Goal: Task Accomplishment & Management: Manage account settings

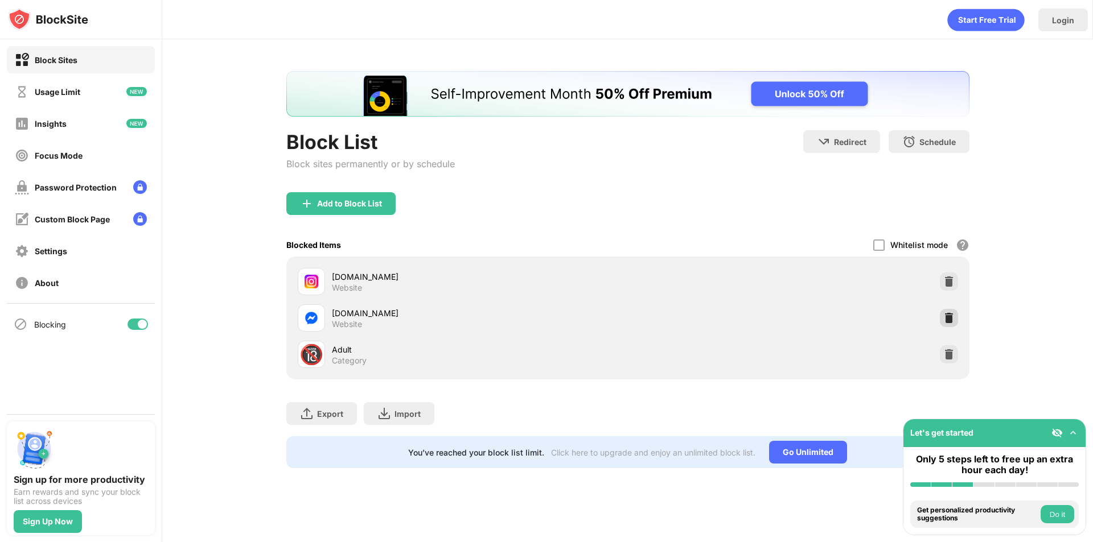
click at [951, 316] on img at bounding box center [948, 317] width 11 height 11
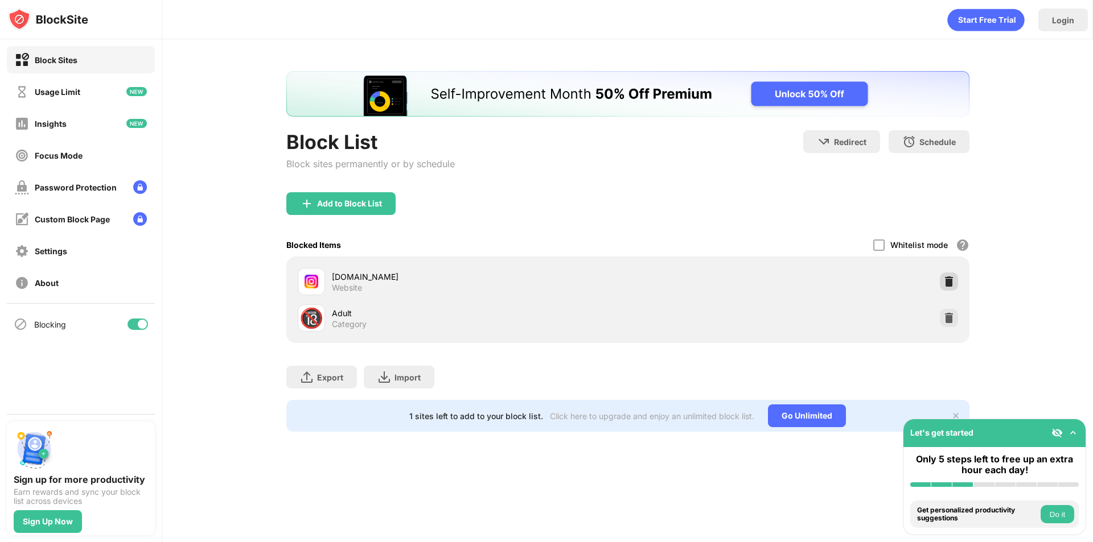
drag, startPoint x: 945, startPoint y: 284, endPoint x: 908, endPoint y: 280, distance: 37.2
click at [945, 284] on img at bounding box center [948, 281] width 11 height 11
